Goal: Information Seeking & Learning: Learn about a topic

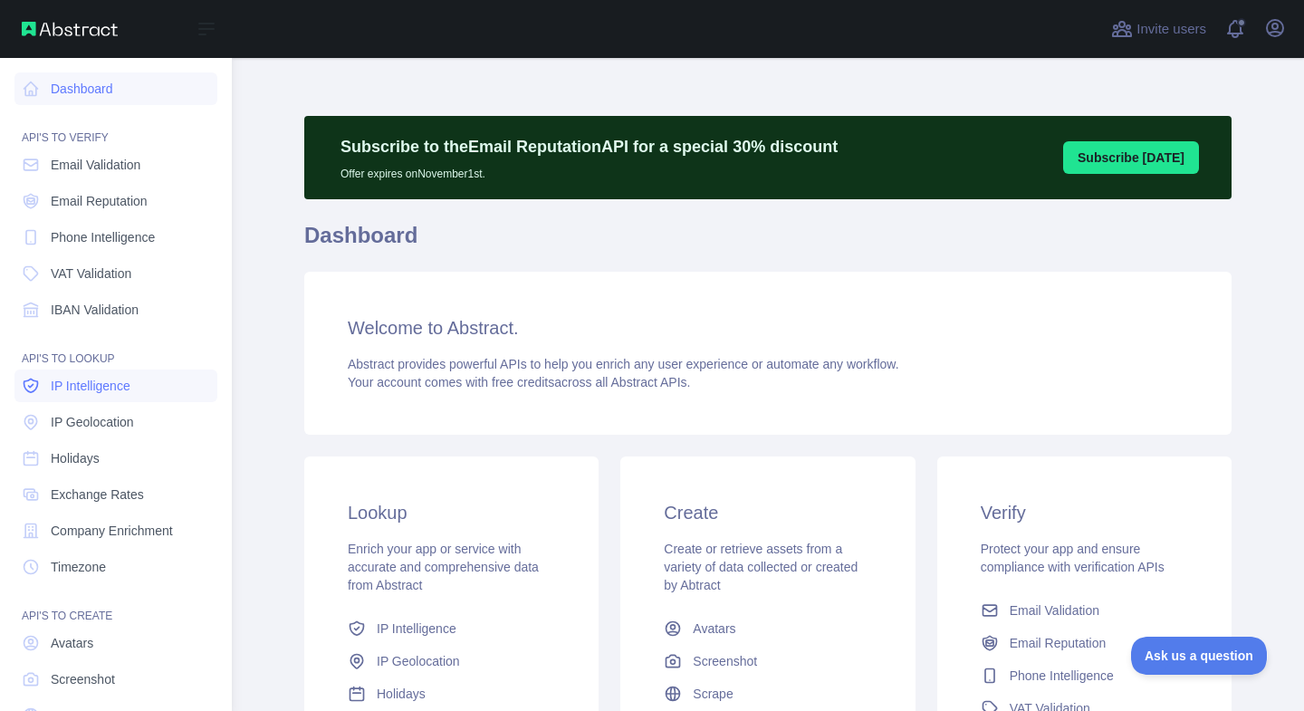
click at [74, 387] on span "IP Intelligence" at bounding box center [91, 386] width 80 height 18
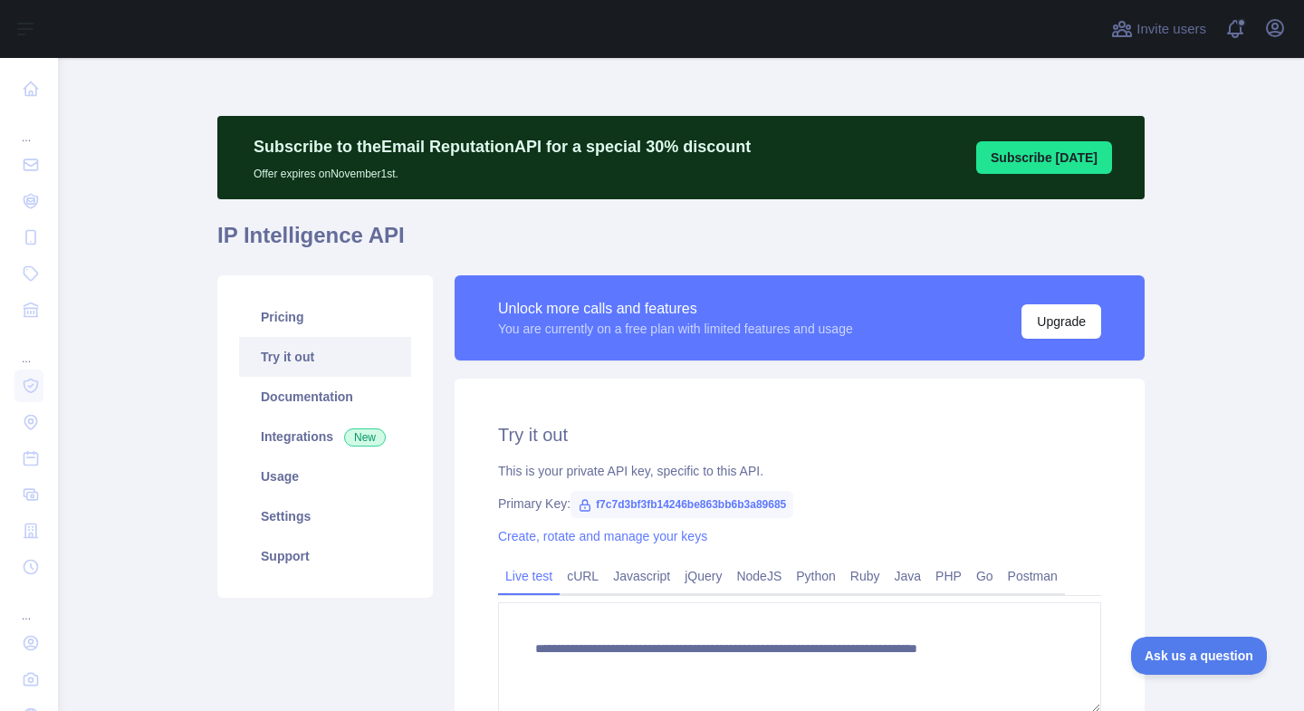
type textarea "**********"
click at [680, 507] on span "f7c7d3bf3fb14246be863bb6b3a89685" at bounding box center [682, 504] width 223 height 27
copy span "f7c7d3bf3fb14246be863bb6b3a89685"
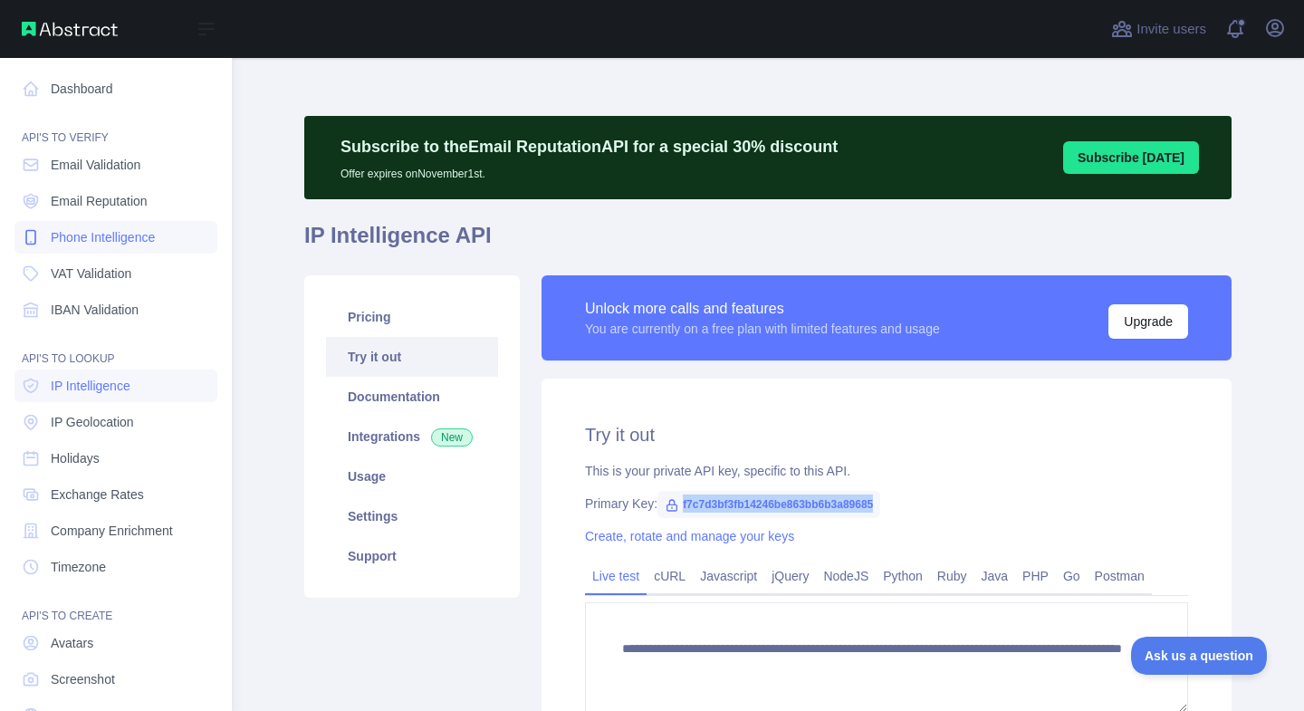
click at [80, 239] on span "Phone Intelligence" at bounding box center [103, 237] width 104 height 18
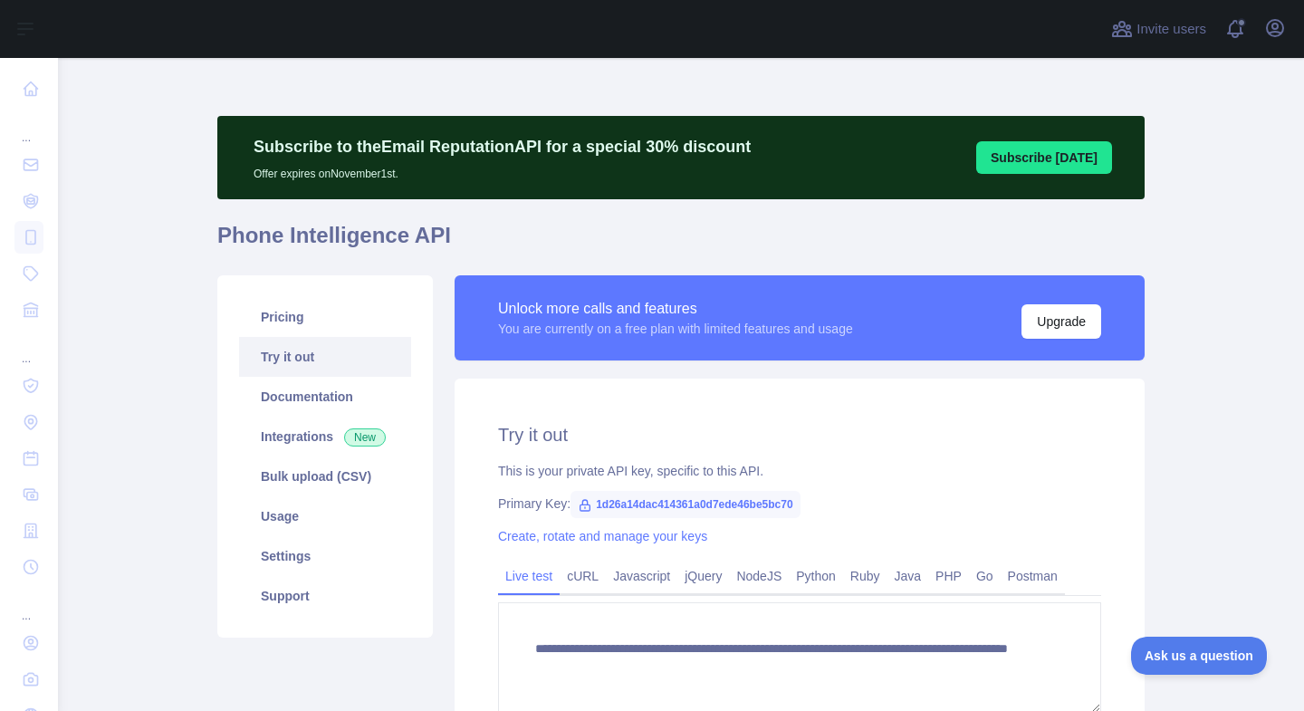
click at [660, 501] on span "1d26a14dac414361a0d7ede46be5bc70" at bounding box center [686, 504] width 230 height 27
copy span "1d26a14dac414361a0d7ede46be5bc70"
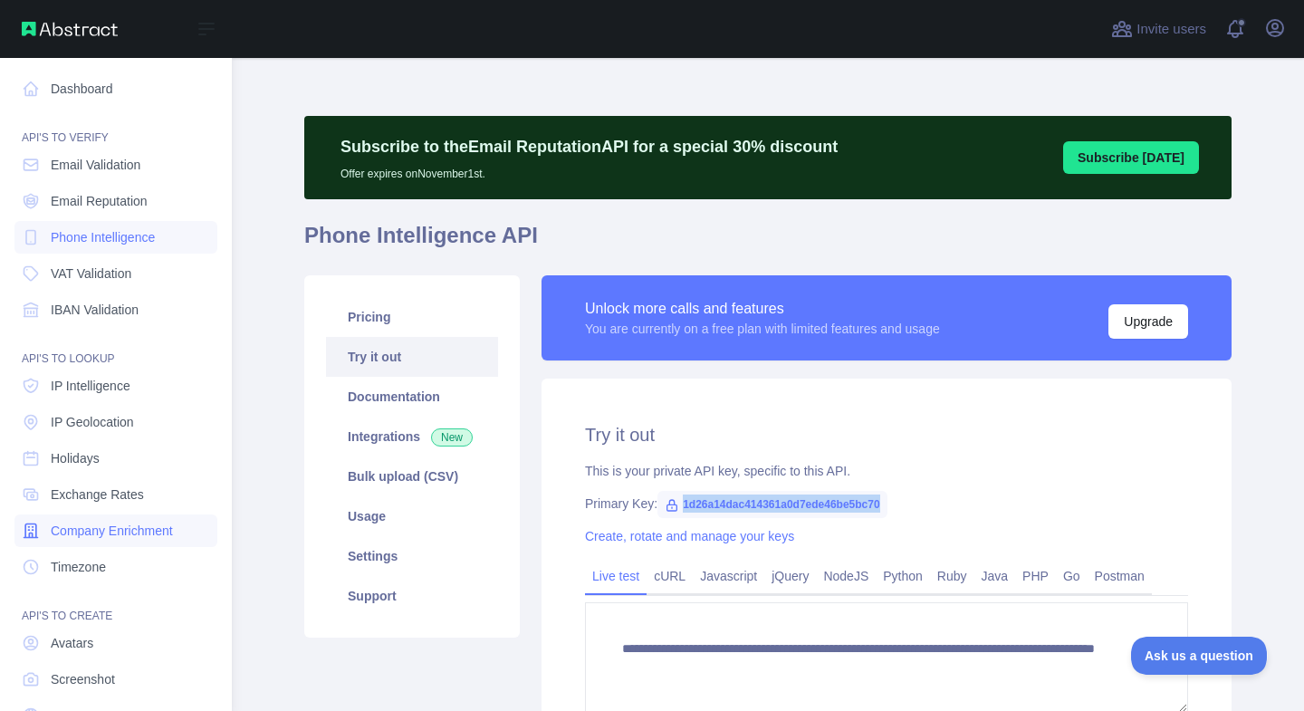
click at [91, 527] on span "Company Enrichment" at bounding box center [112, 531] width 122 height 18
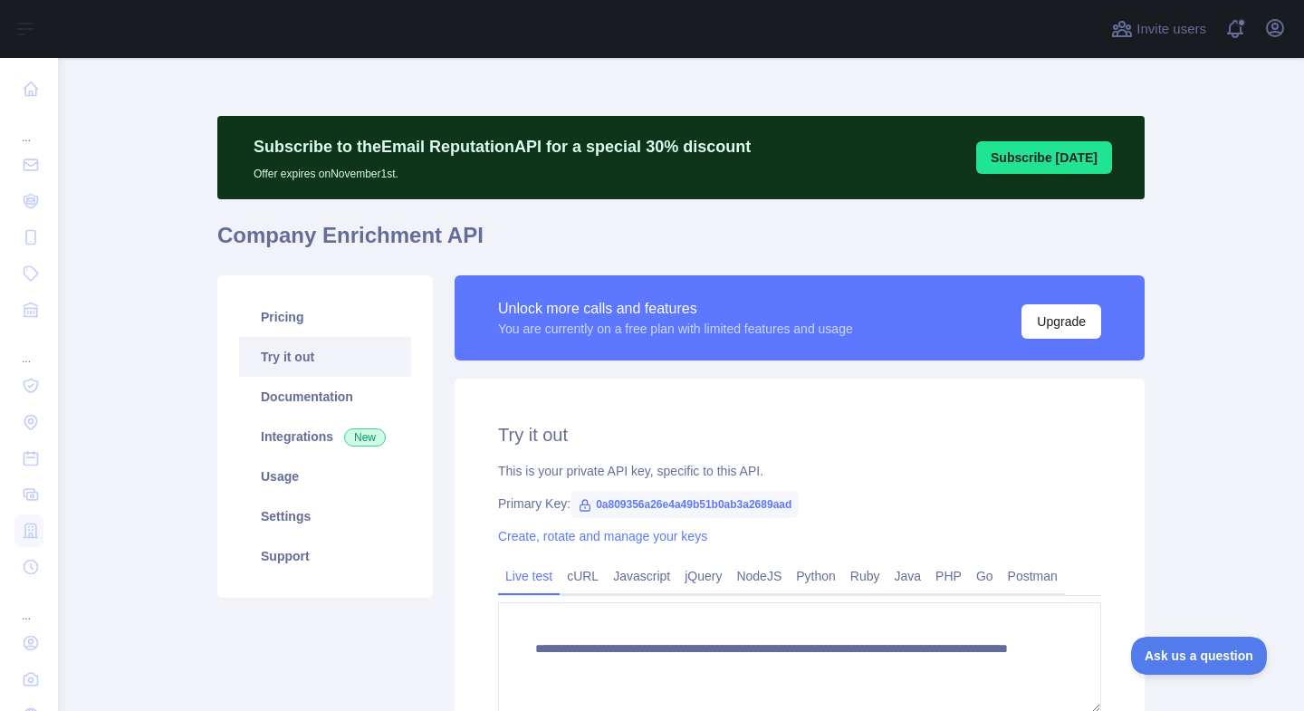
click at [686, 506] on span "0a809356a26e4a49b51b0ab3a2689aad" at bounding box center [685, 504] width 228 height 27
copy span "0a809356a26e4a49b51b0ab3a2689aad"
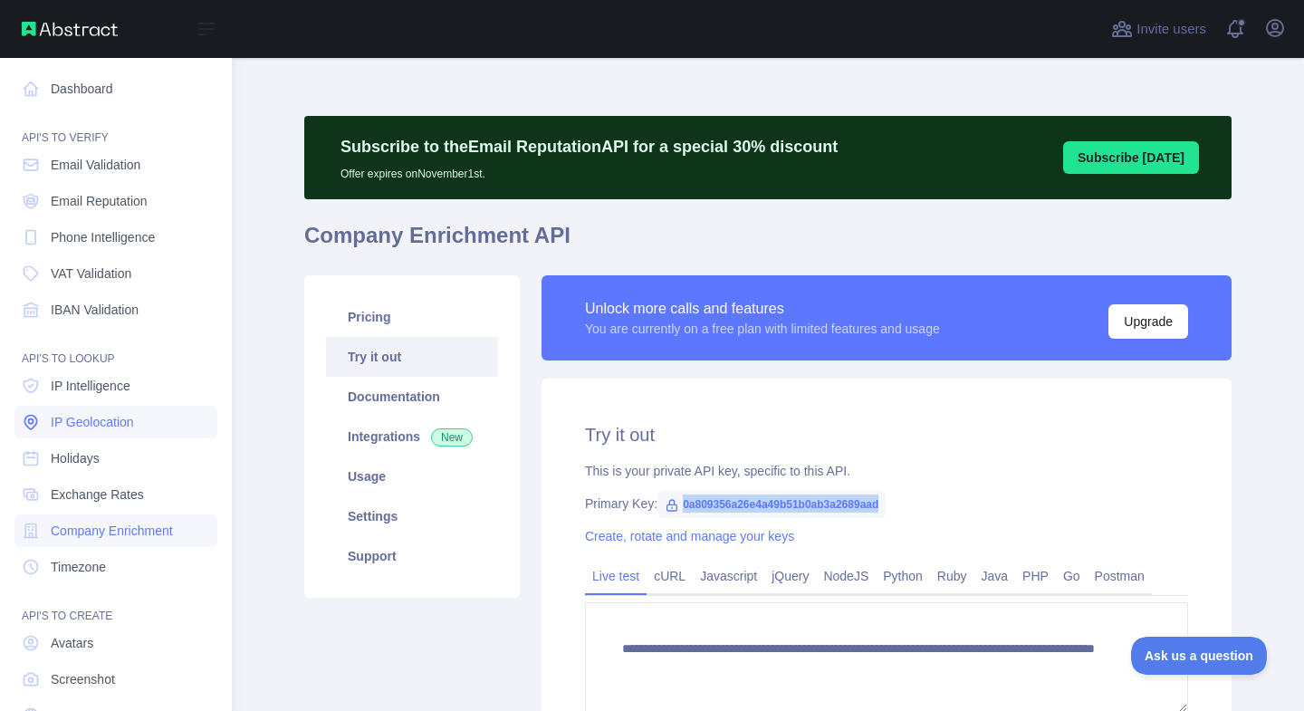
click at [69, 410] on link "IP Geolocation" at bounding box center [115, 422] width 203 height 33
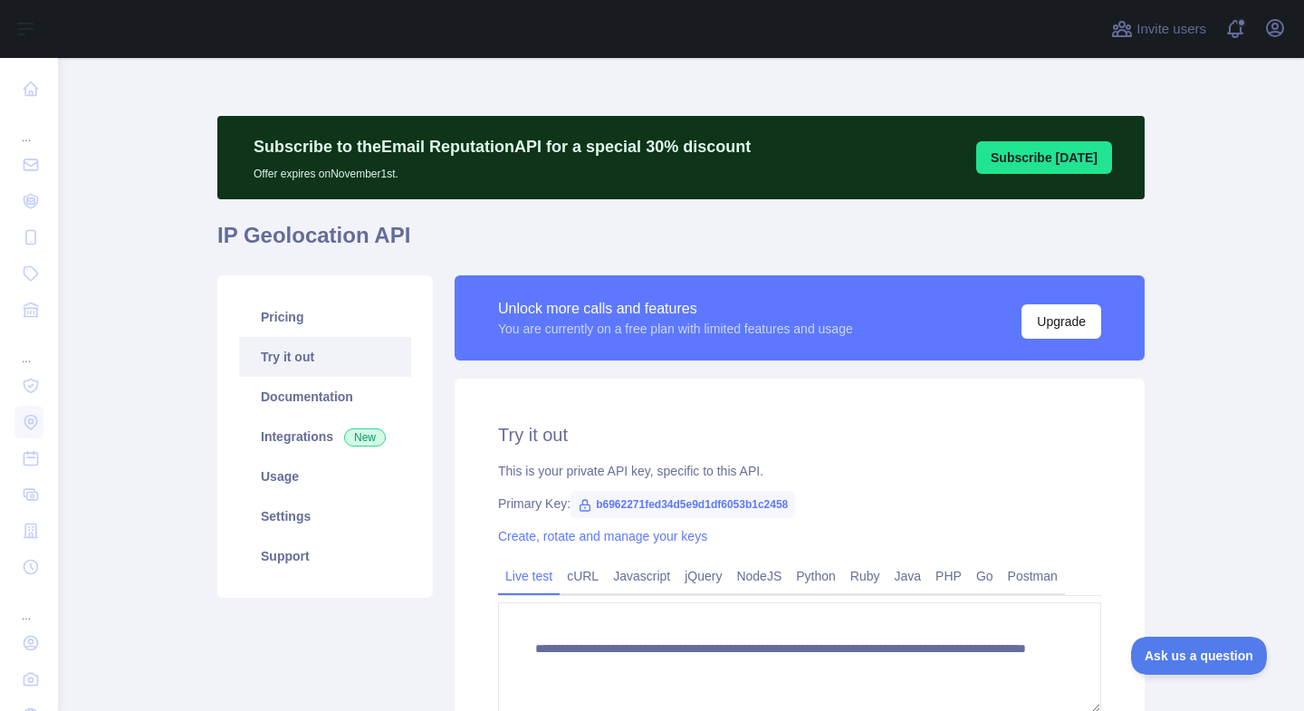
click at [714, 499] on span "b6962271fed34d5e9d1df6053b1c2458" at bounding box center [683, 504] width 225 height 27
copy span "b6962271fed34d5e9d1df6053b1c2458"
